Goal: Information Seeking & Learning: Find contact information

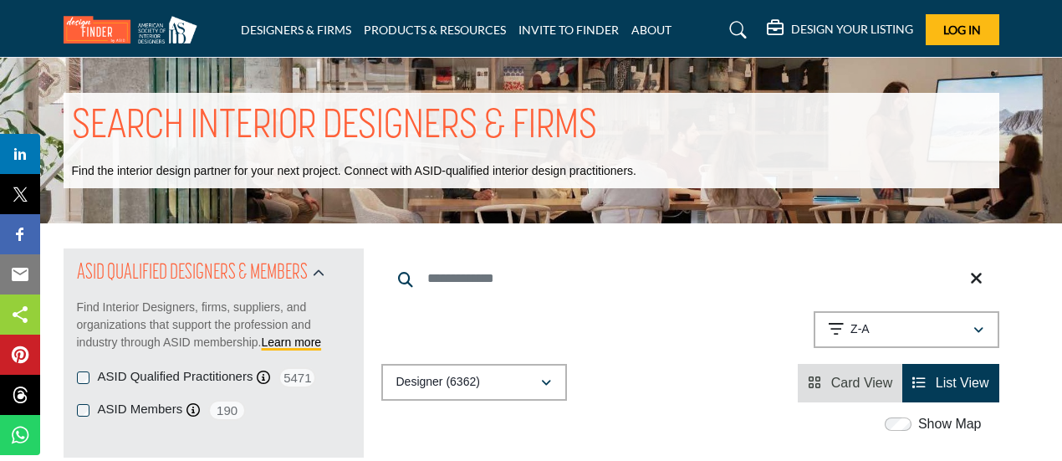
scroll to position [1108, 0]
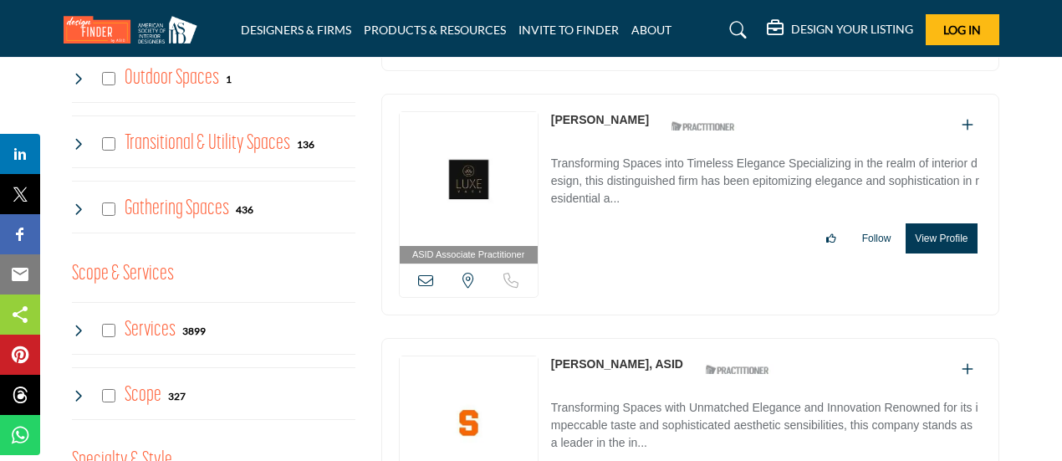
click at [572, 113] on link "[PERSON_NAME]" at bounding box center [600, 119] width 98 height 13
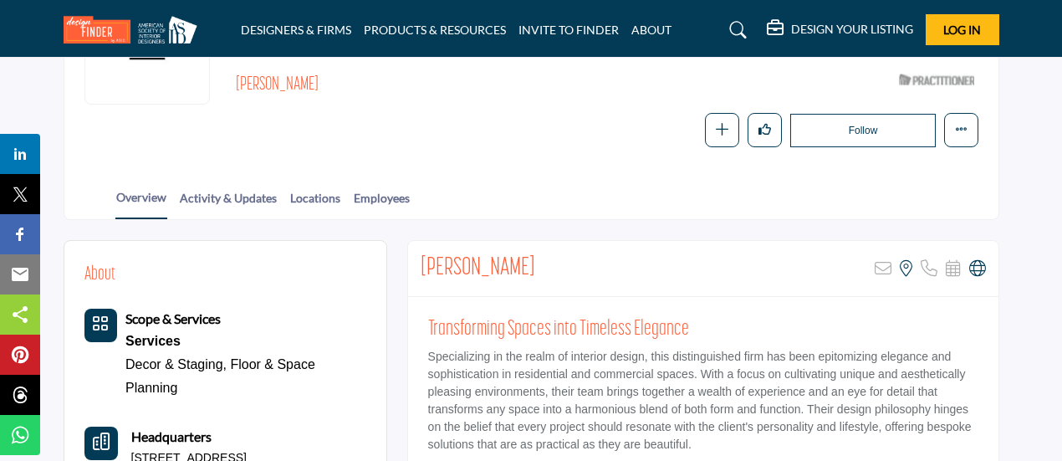
scroll to position [274, 0]
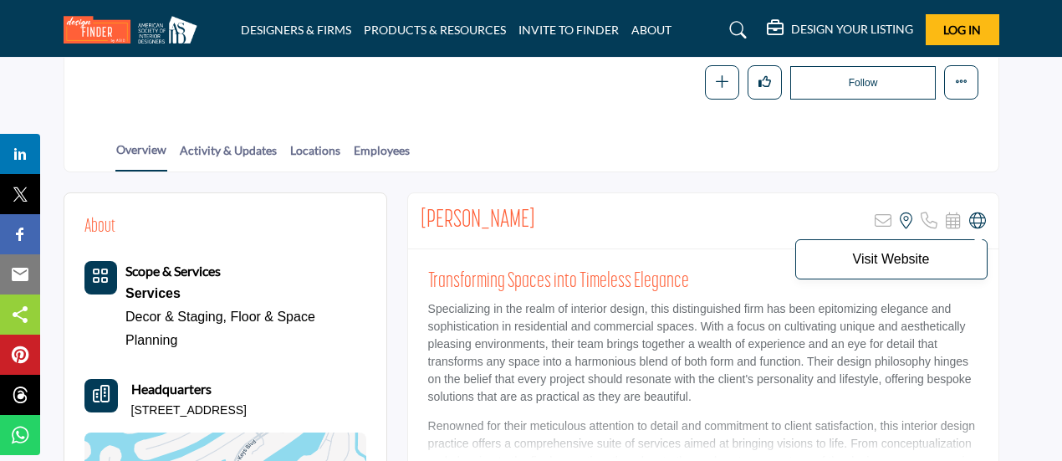
click at [978, 215] on icon at bounding box center [978, 220] width 17 height 17
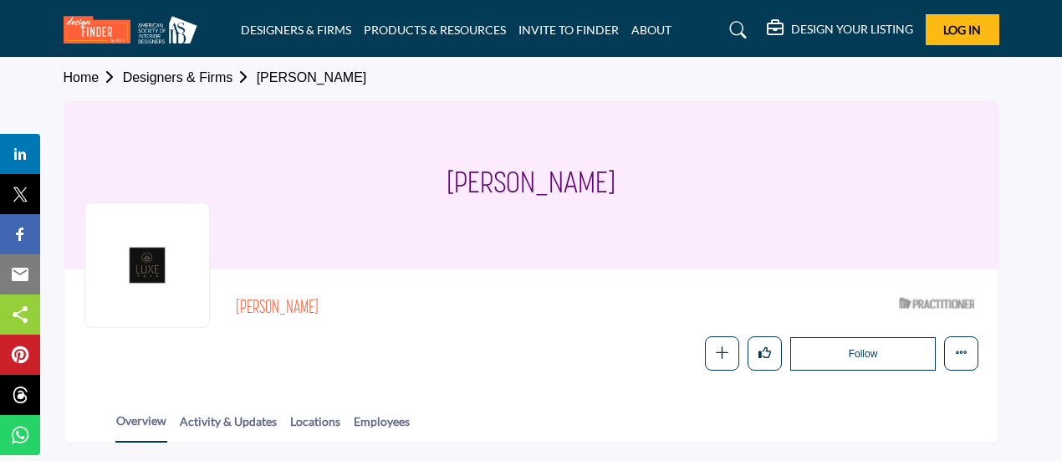
scroll to position [0, 0]
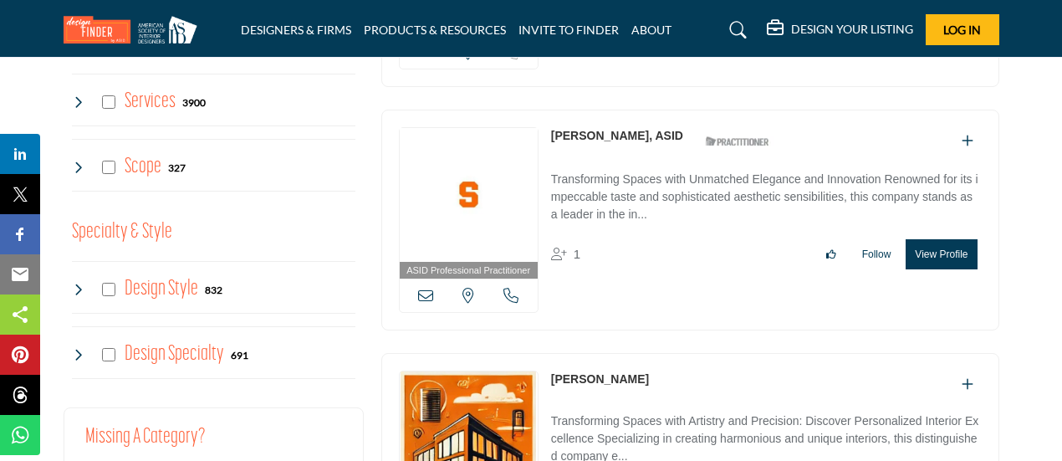
scroll to position [1385, 0]
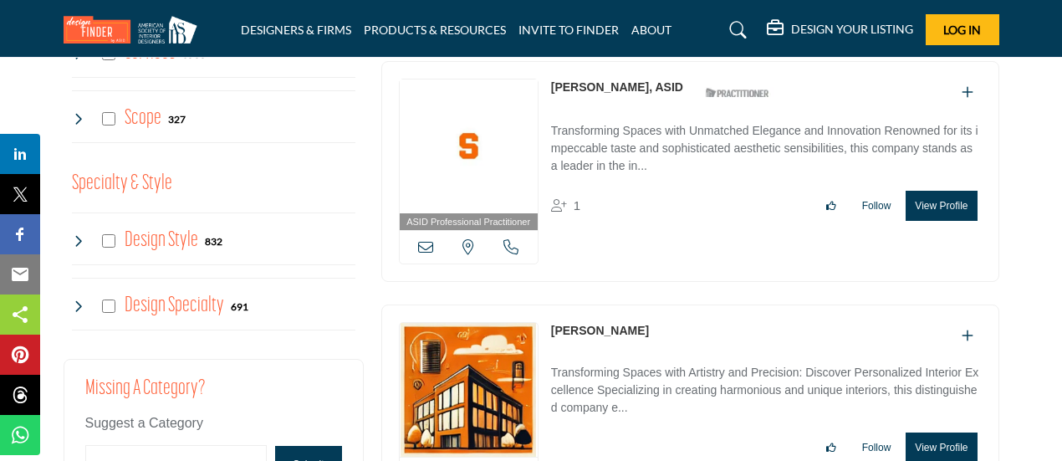
click at [624, 80] on link "[PERSON_NAME], ASID" at bounding box center [617, 86] width 132 height 13
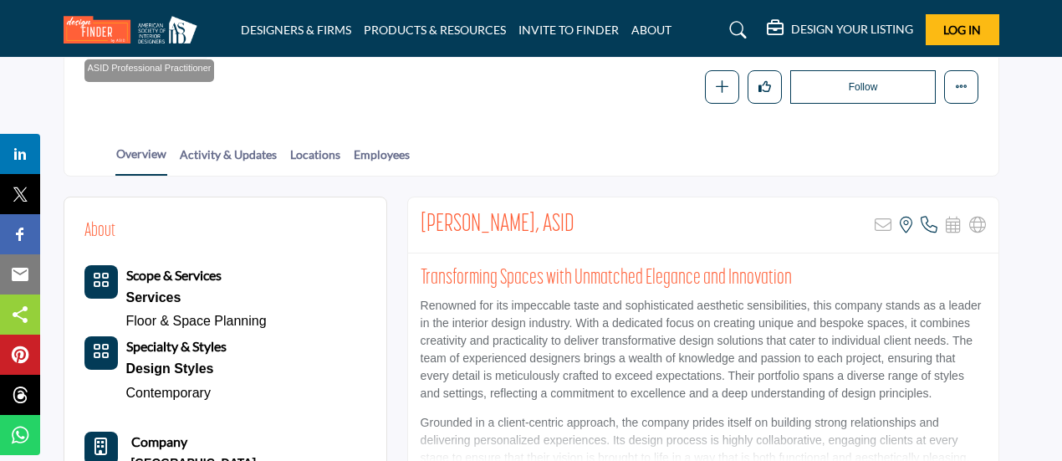
scroll to position [276, 0]
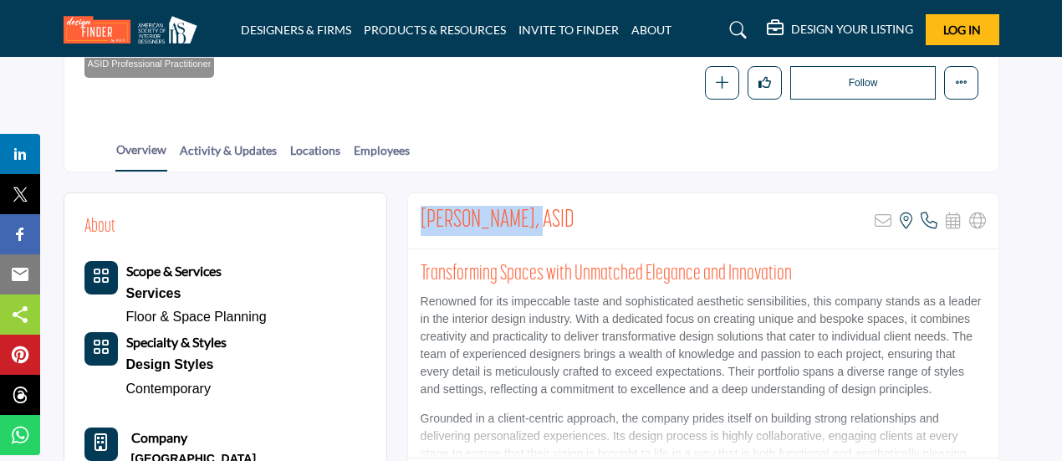
drag, startPoint x: 420, startPoint y: 218, endPoint x: 537, endPoint y: 218, distance: 117.1
click at [537, 218] on h2 "Zoriana Dunham, ASID" at bounding box center [498, 221] width 154 height 30
copy h2 "Zoriana Dunham,"
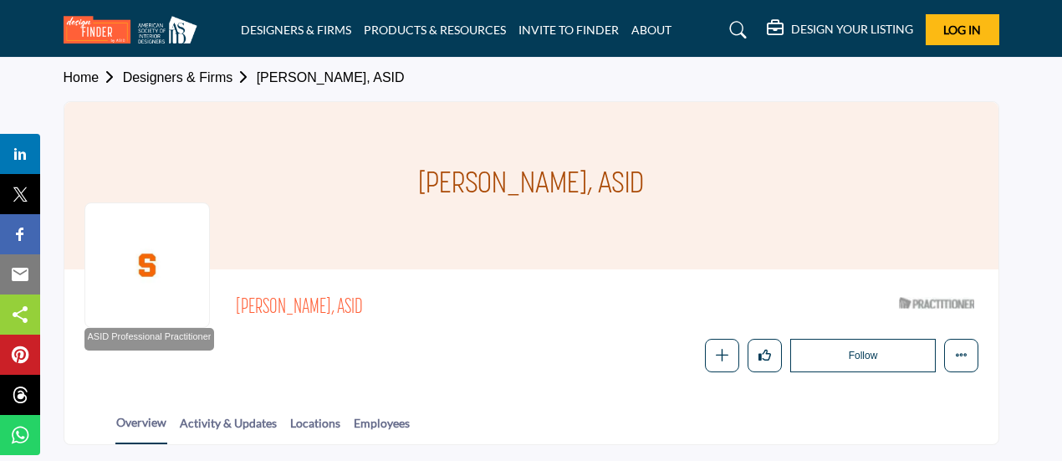
scroll to position [0, 0]
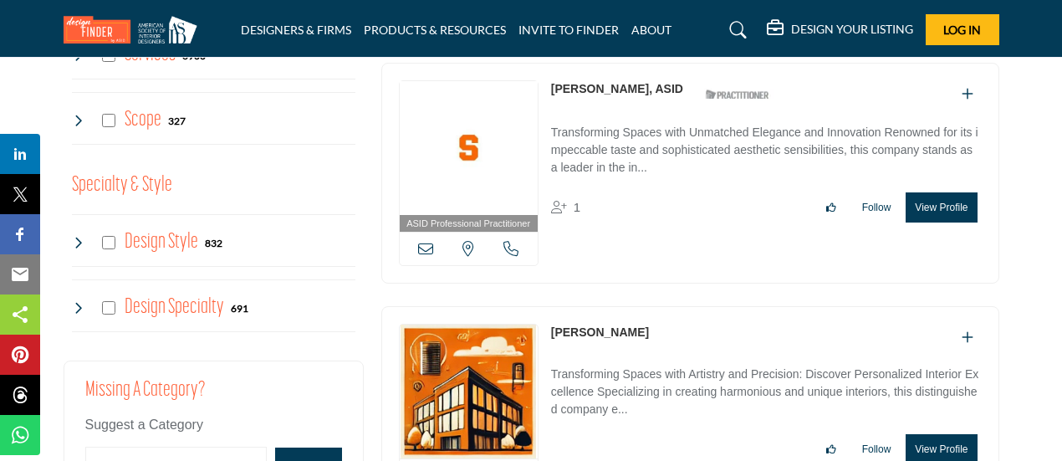
scroll to position [1381, 0]
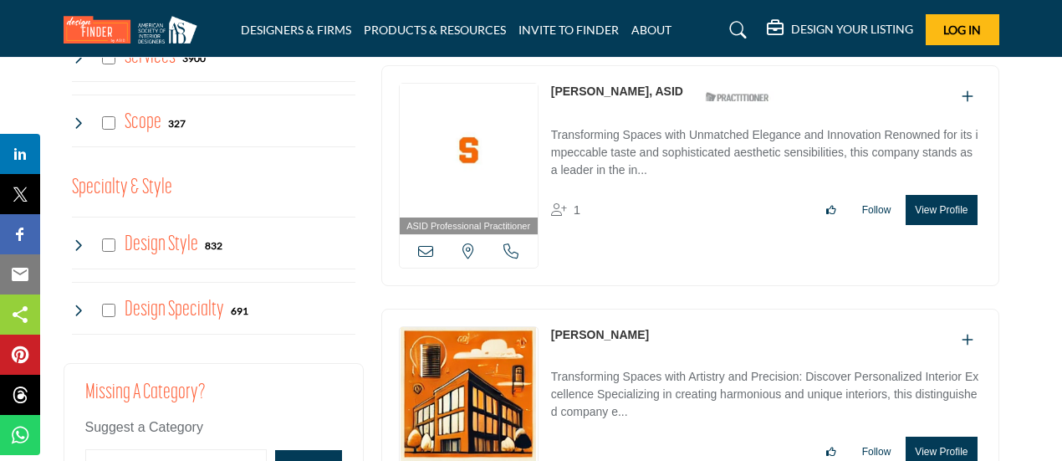
click at [573, 328] on link "[PERSON_NAME]" at bounding box center [600, 334] width 98 height 13
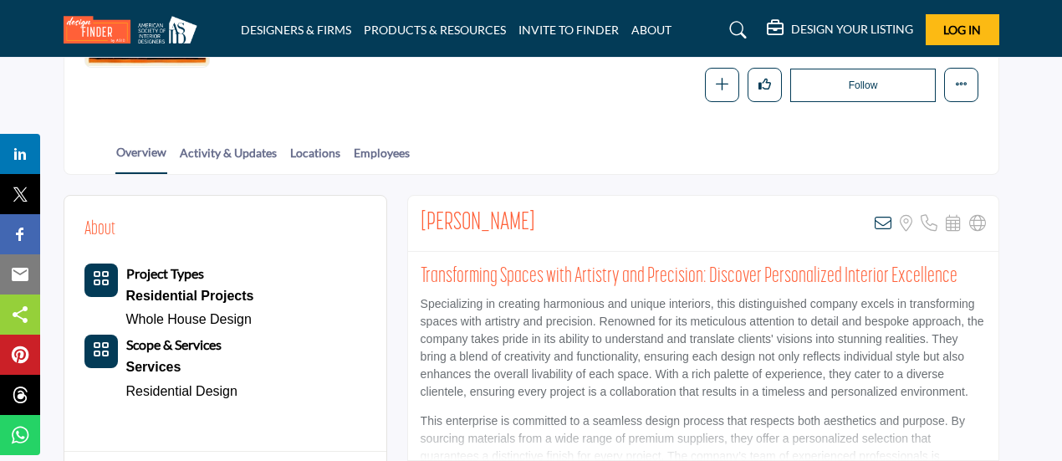
scroll to position [274, 0]
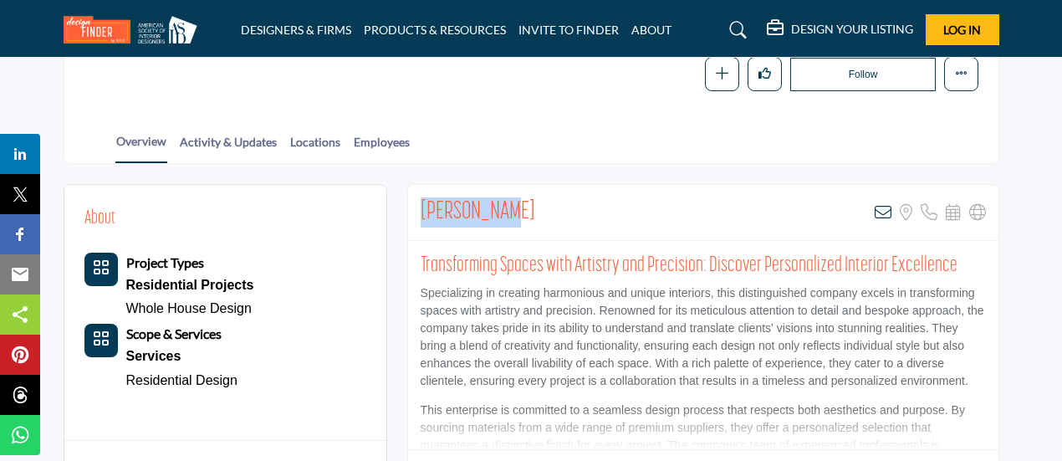
drag, startPoint x: 498, startPoint y: 201, endPoint x: 422, endPoint y: 204, distance: 76.2
click at [422, 204] on div "[PERSON_NAME] View email address of this listing Sorry, but we don't have a loc…" at bounding box center [703, 213] width 591 height 56
copy h2 "[PERSON_NAME]"
